Goal: Find specific fact

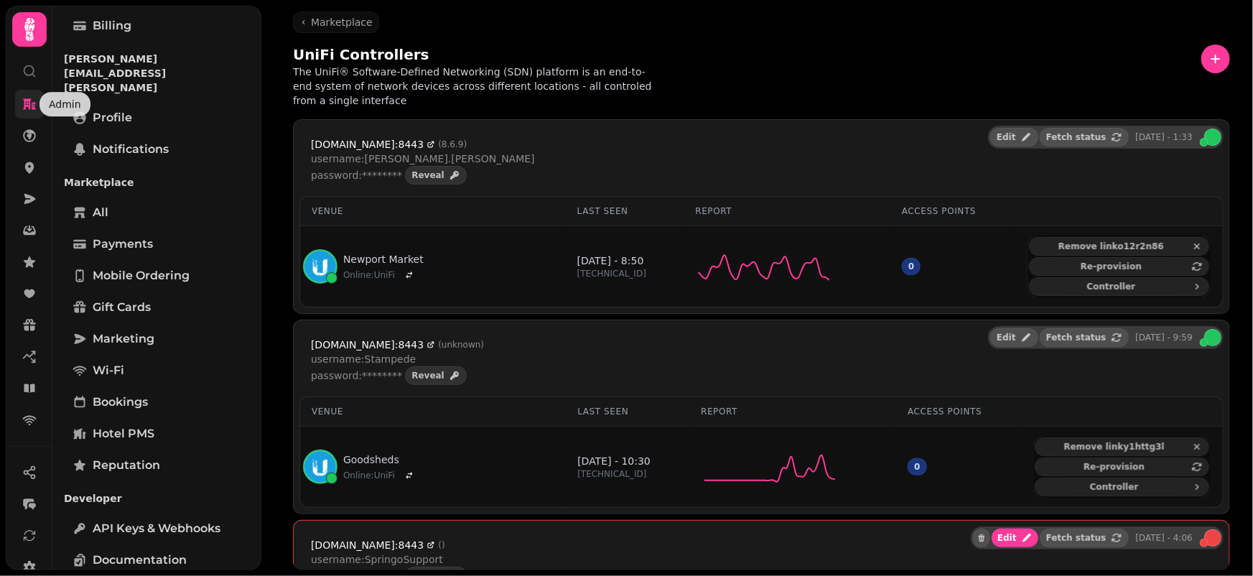
click at [29, 102] on icon at bounding box center [29, 104] width 13 height 11
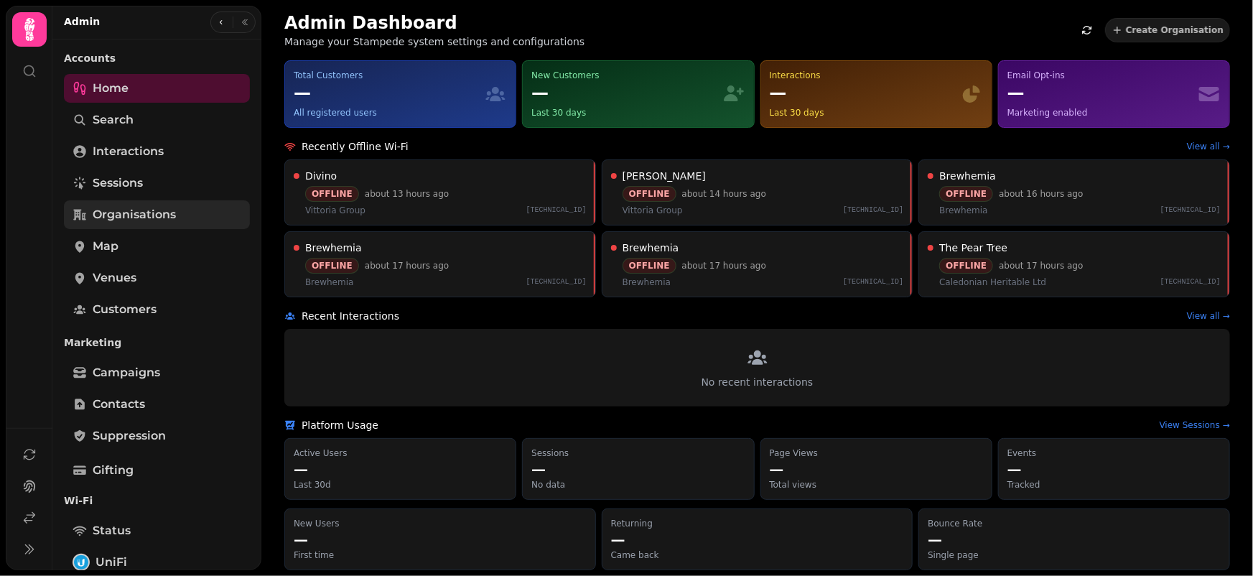
click at [146, 208] on span "Organisations" at bounding box center [134, 214] width 83 height 17
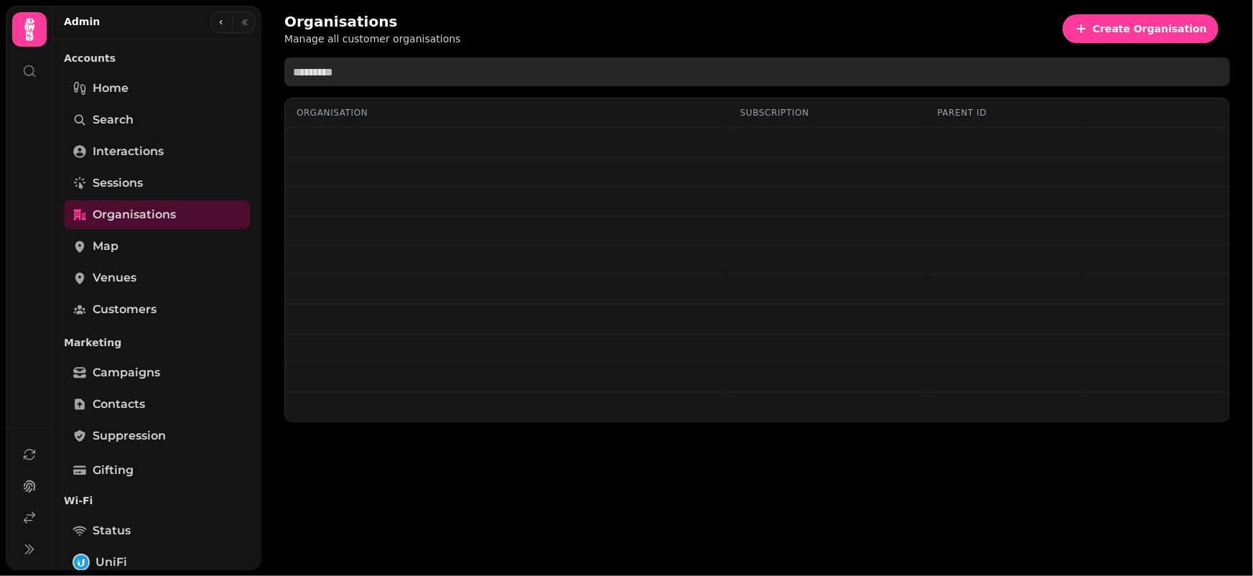
click at [490, 73] on input "text" at bounding box center [757, 71] width 946 height 29
type input "*********"
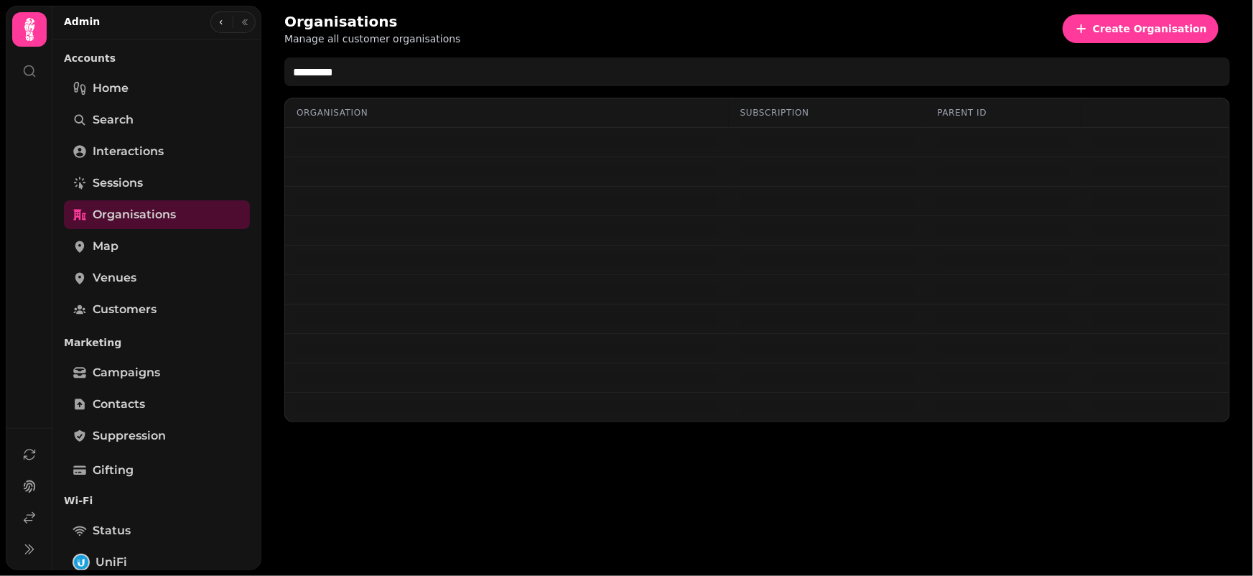
click at [680, 26] on div "Organisations Manage all customer organisations Create Organisation" at bounding box center [757, 28] width 946 height 34
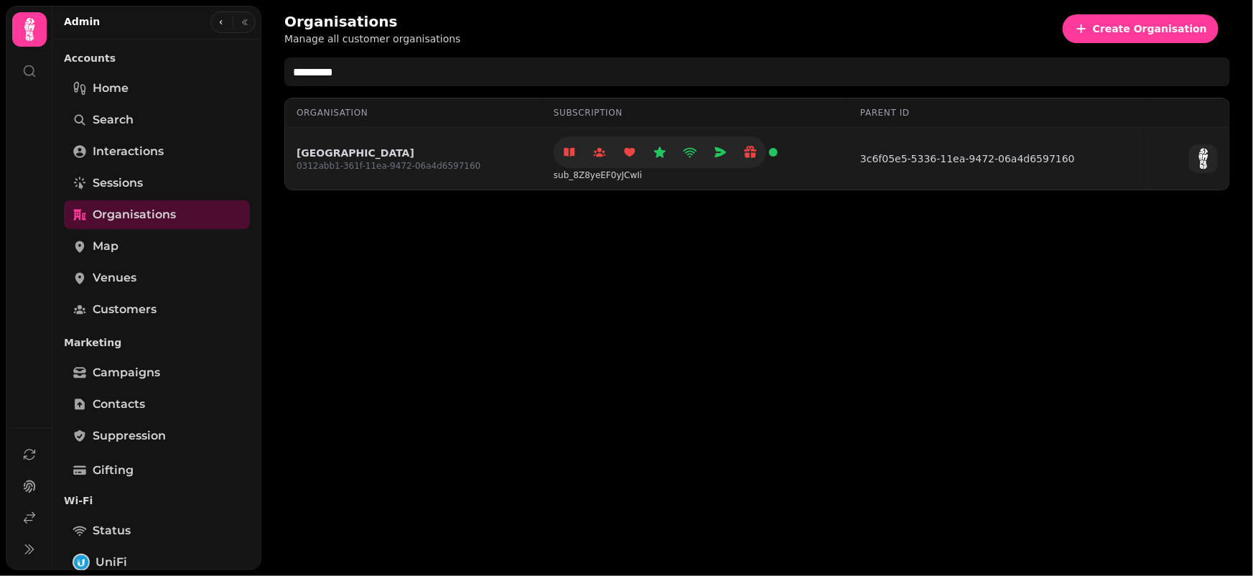
click at [383, 148] on link "[GEOGRAPHIC_DATA]" at bounding box center [389, 153] width 184 height 14
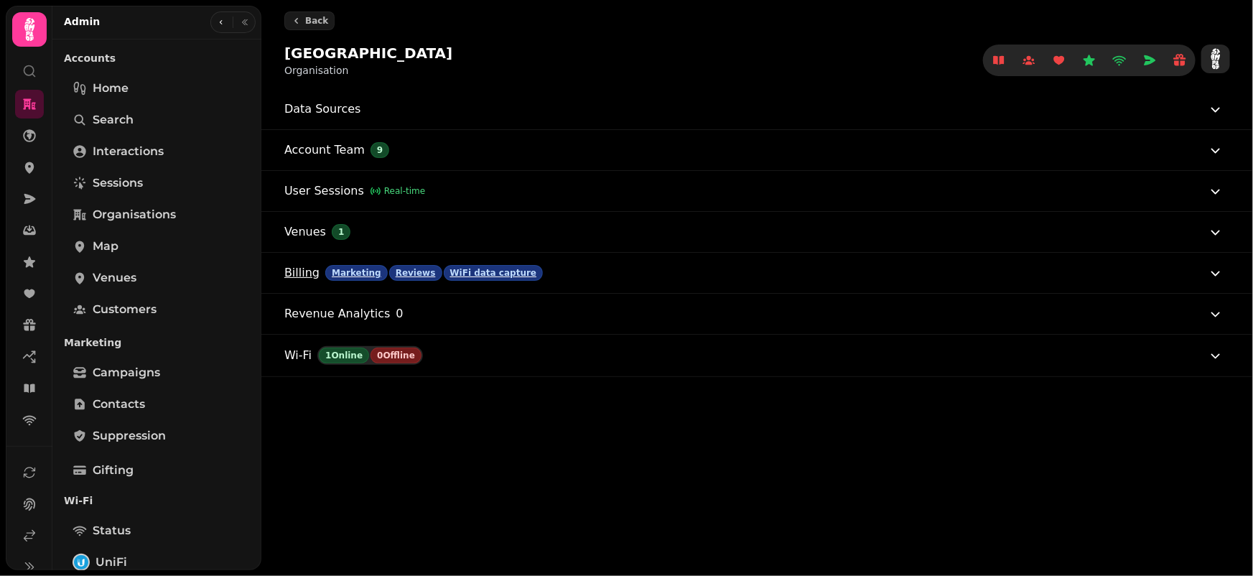
click at [638, 264] on button "Billing Marketing Reviews WiFi data capture" at bounding box center [754, 273] width 940 height 40
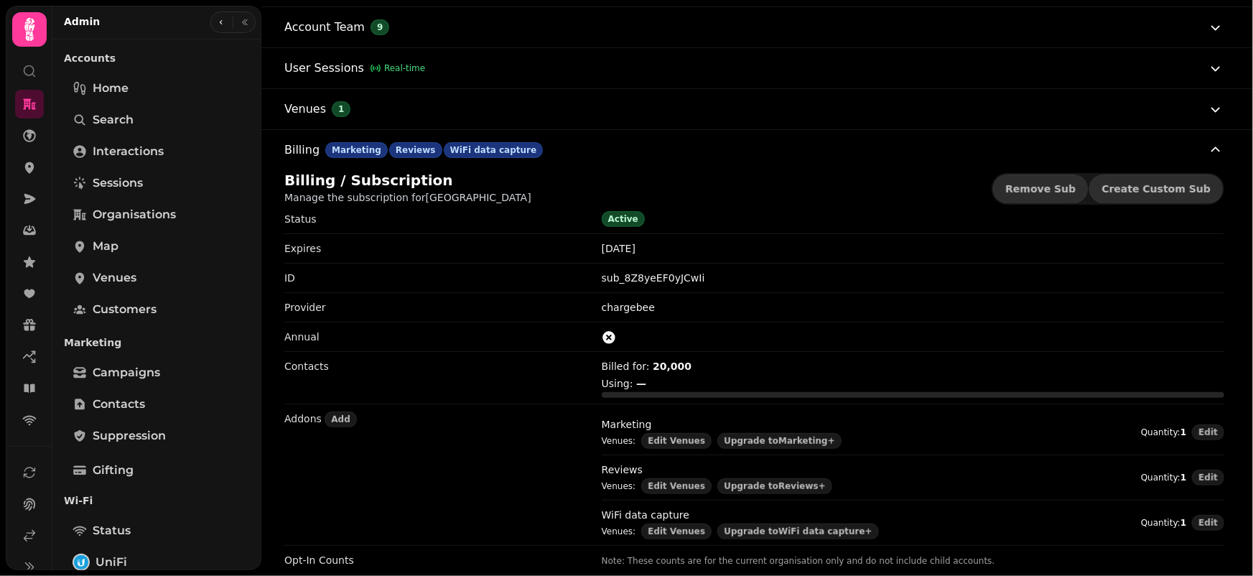
scroll to position [124, 0]
drag, startPoint x: 702, startPoint y: 276, endPoint x: 576, endPoint y: 276, distance: 125.7
click at [576, 276] on div "ID sub_8Z8yeEF0yJCwIi" at bounding box center [754, 276] width 940 height 29
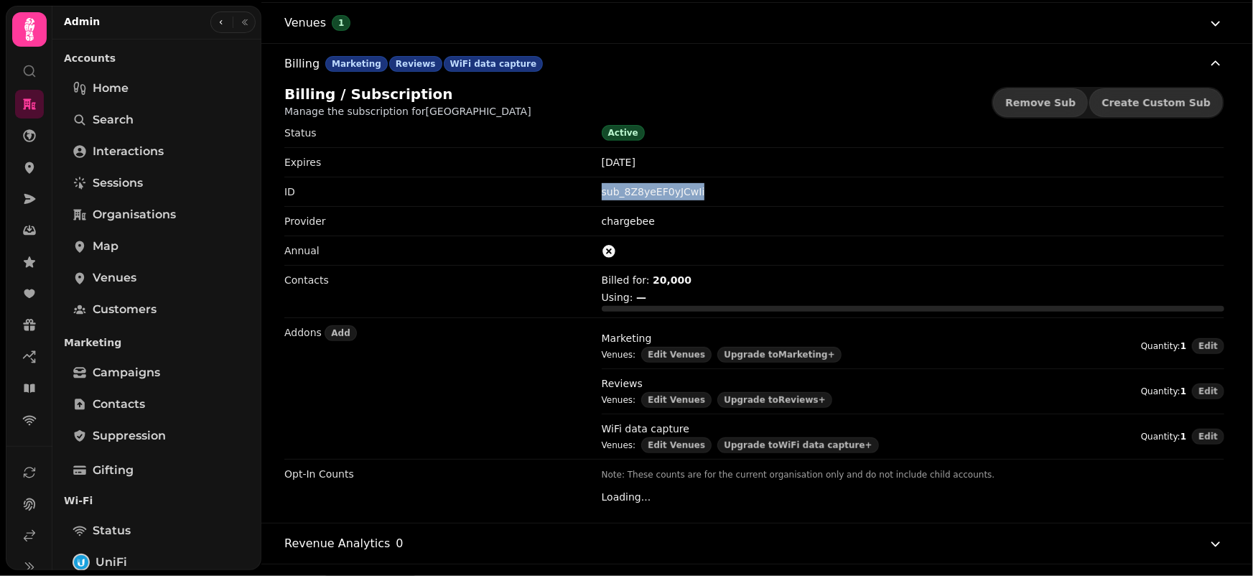
scroll to position [236, 0]
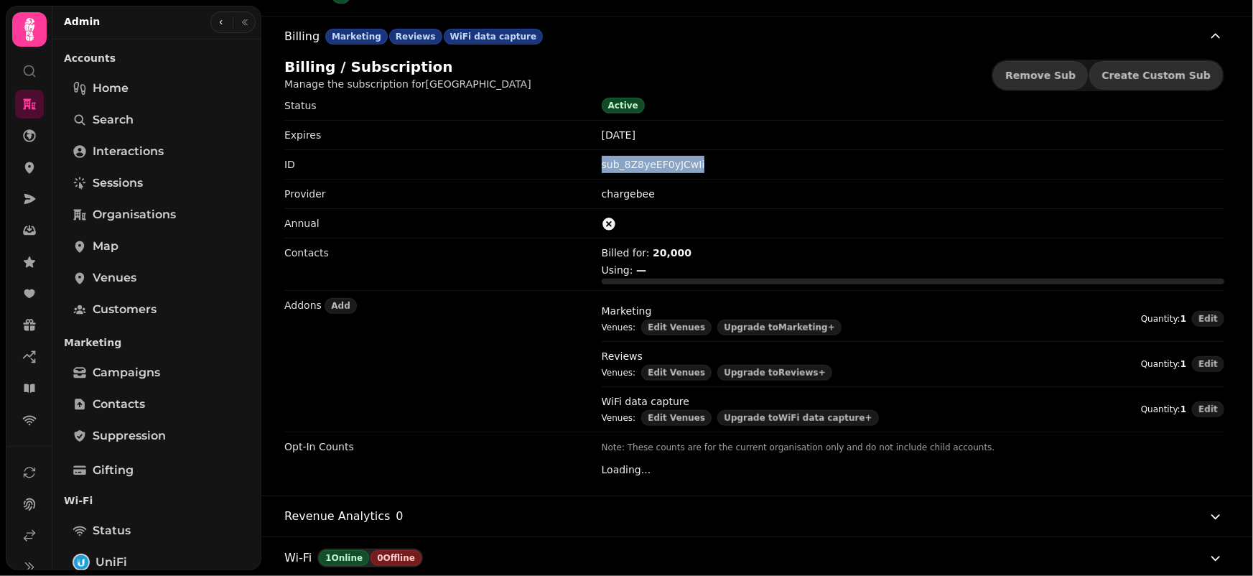
copy div "sub_8Z8yeEF0yJCwIi"
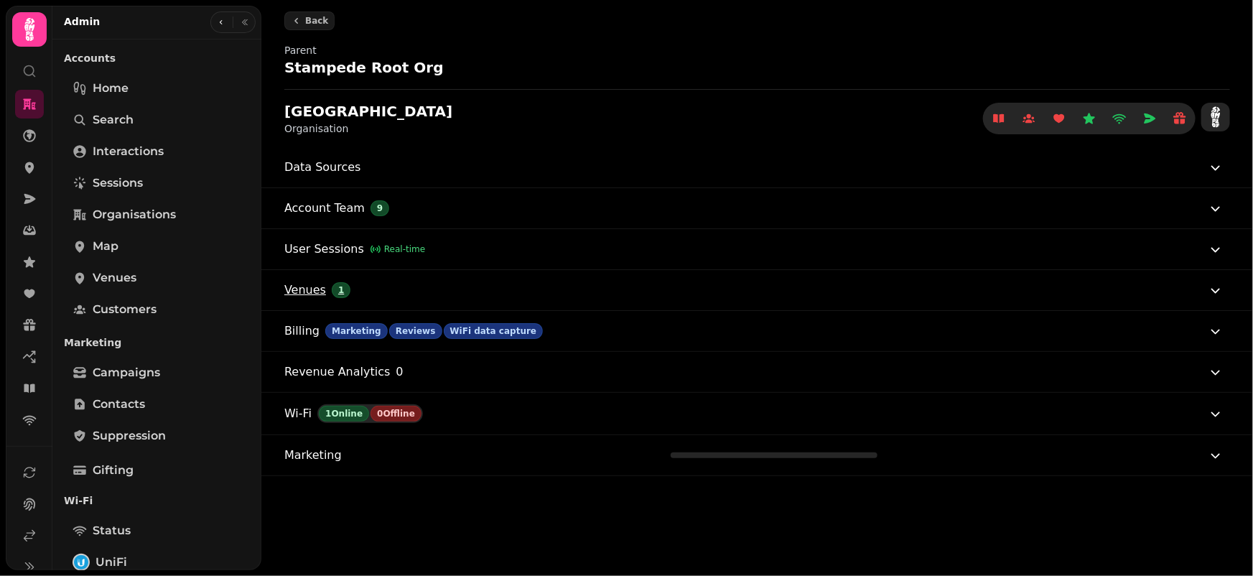
scroll to position [0, 0]
